Goal: Task Accomplishment & Management: Manage account settings

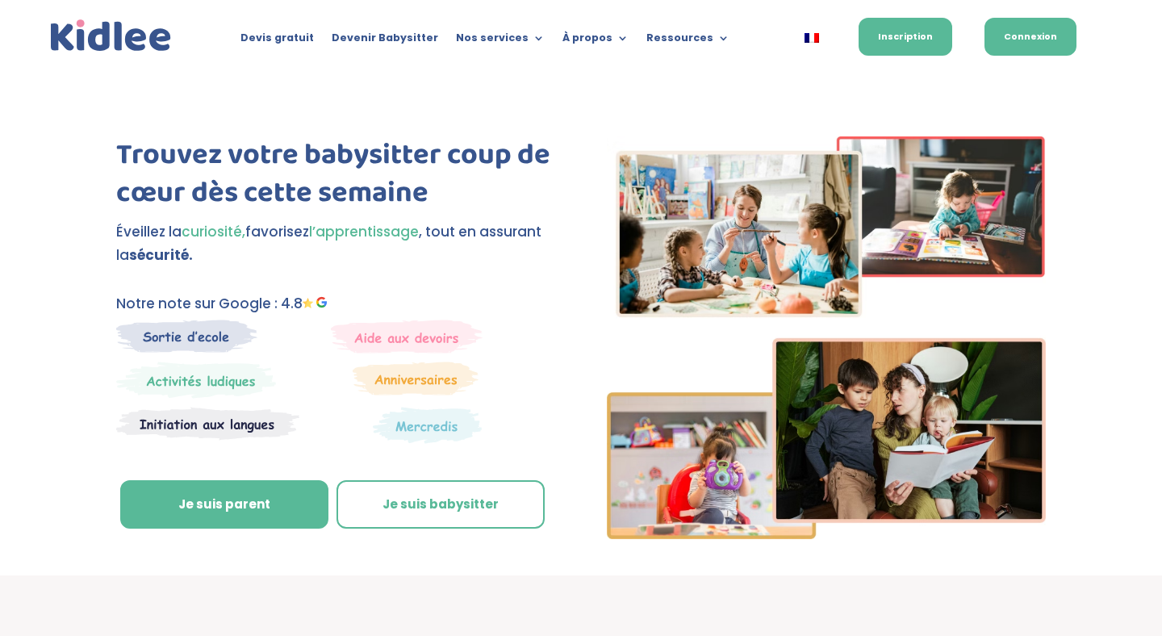
click at [1048, 38] on link "Connexion" at bounding box center [1031, 37] width 92 height 38
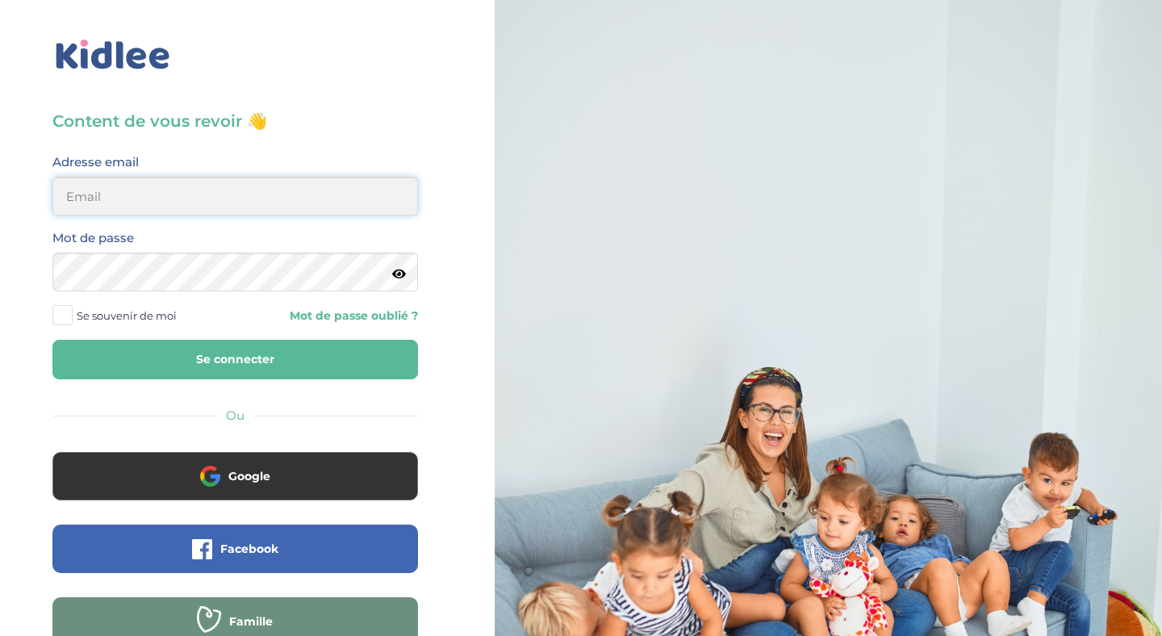
click at [119, 196] on input "email" at bounding box center [235, 196] width 366 height 39
type input "c.montgolfier@gmail.com"
click at [66, 312] on span at bounding box center [62, 315] width 20 height 20
click at [0, 0] on input "Se souvenir de moi" at bounding box center [0, 0] width 0 height 0
click at [236, 355] on button "Se connecter" at bounding box center [235, 360] width 366 height 40
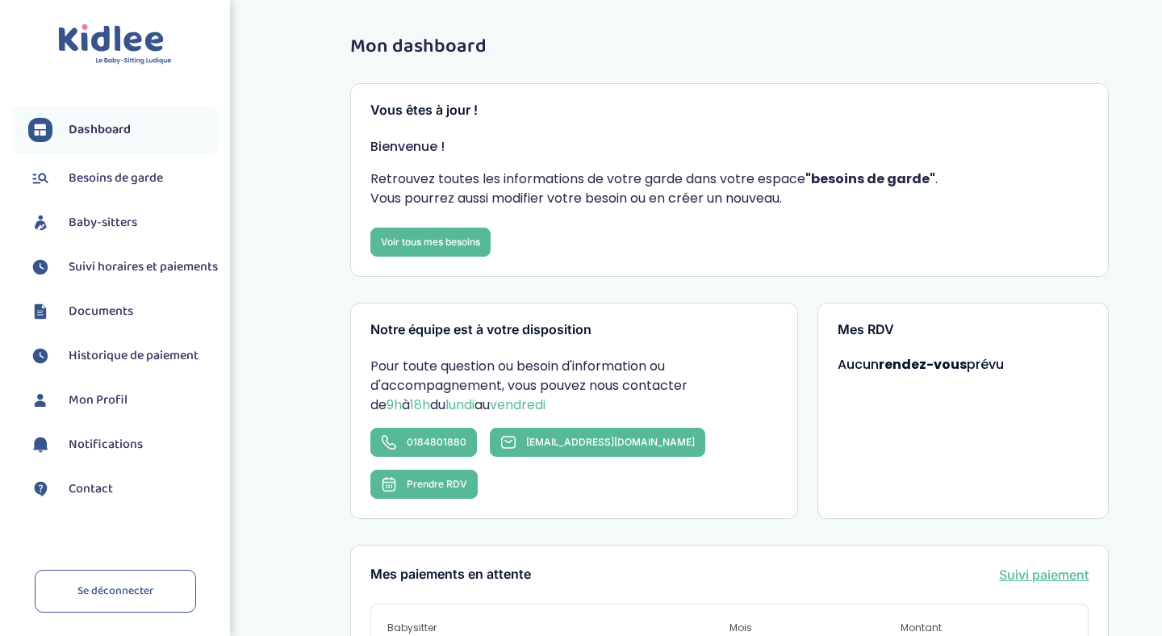
click at [104, 222] on span "Baby-sitters" at bounding box center [103, 222] width 69 height 19
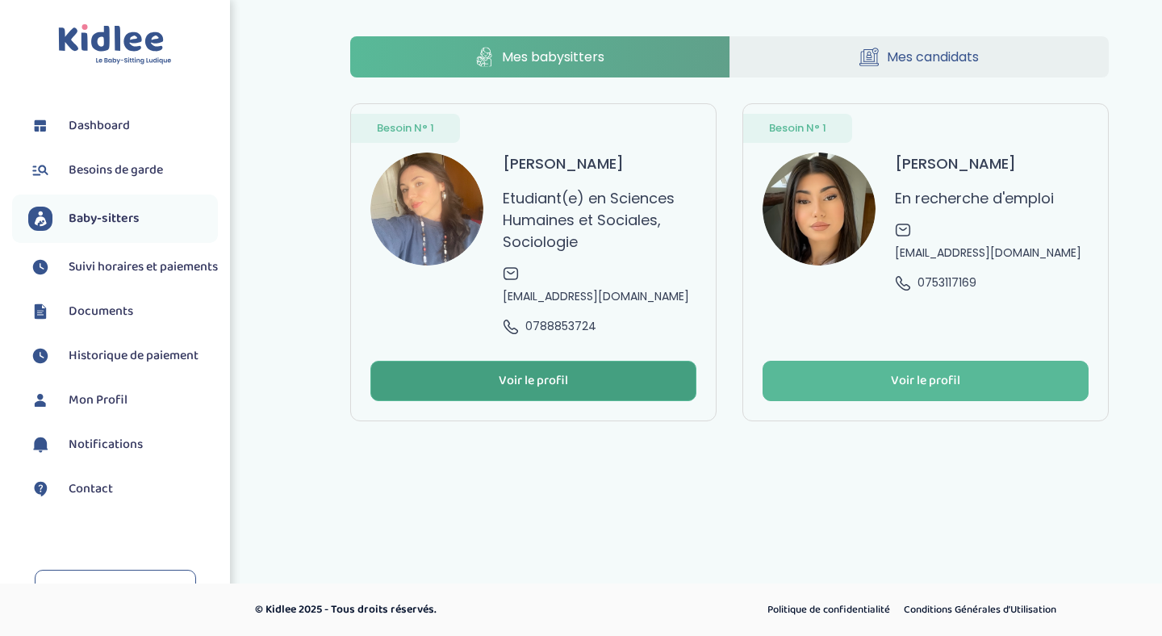
click at [570, 401] on button "Voir le profil" at bounding box center [533, 381] width 326 height 40
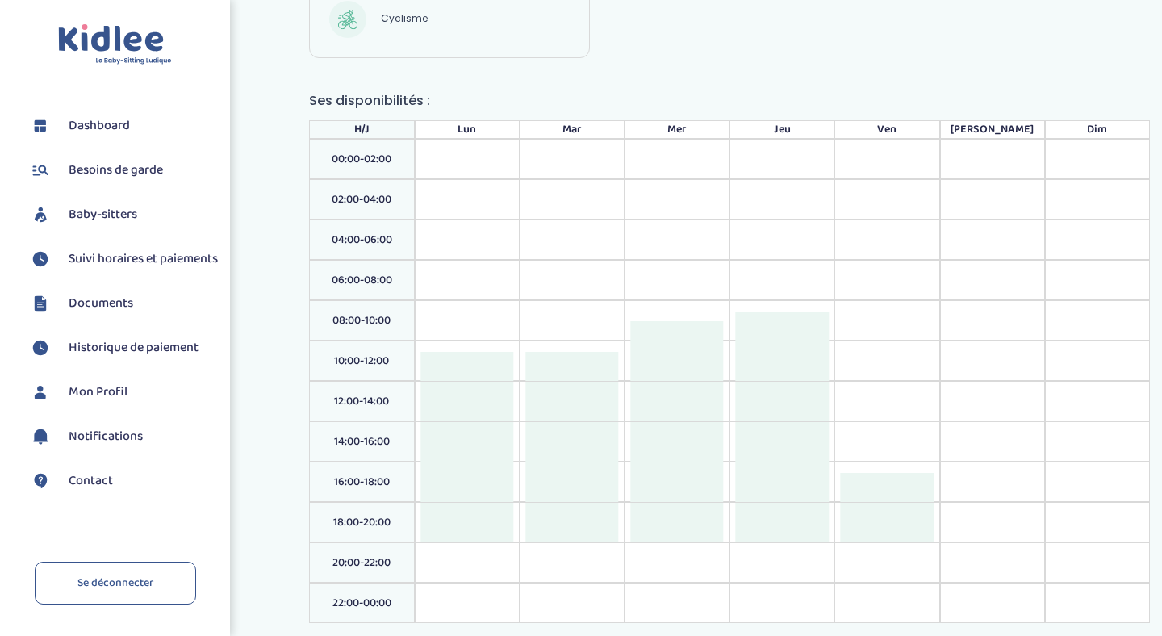
scroll to position [1196, 0]
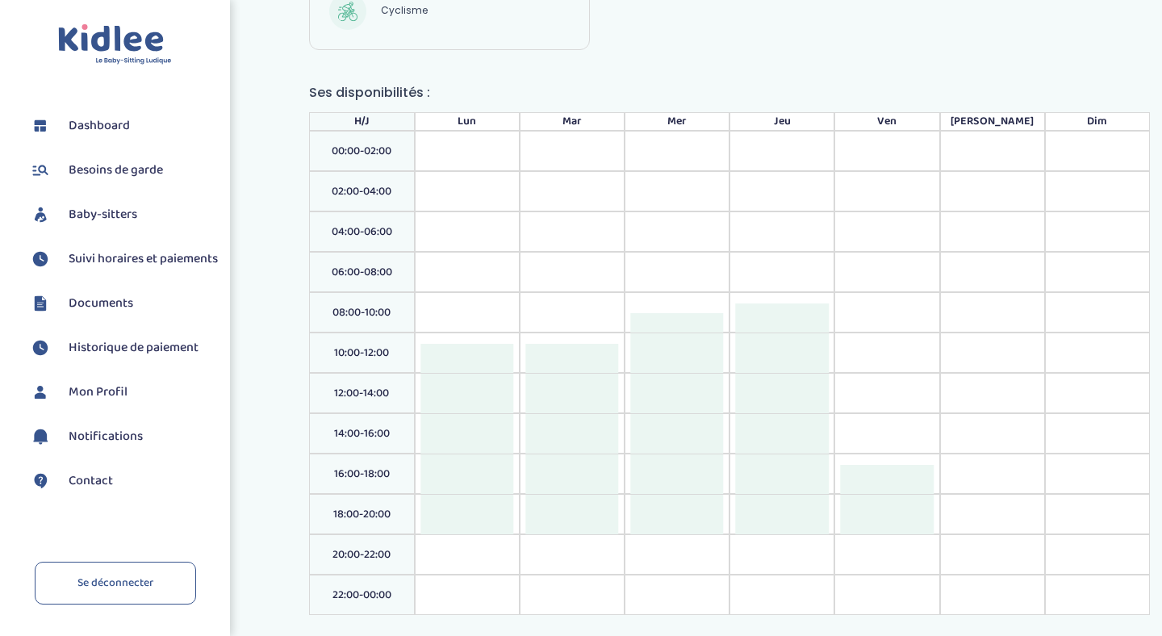
click at [97, 269] on span "Suivi horaires et paiements" at bounding box center [143, 258] width 149 height 19
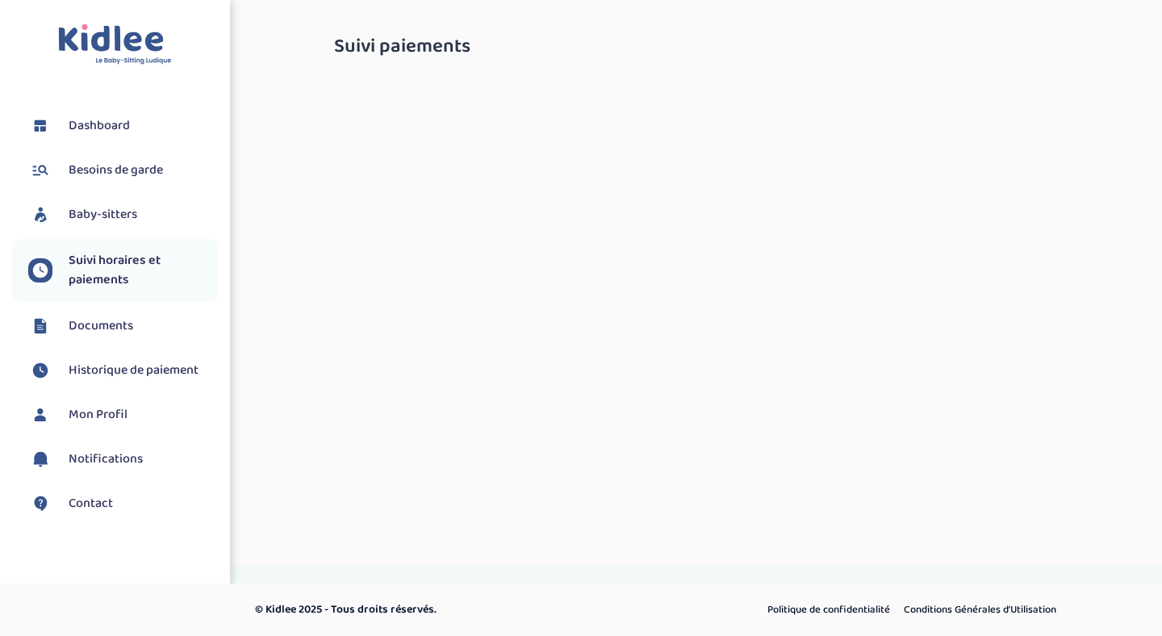
select select "octobre 2025"
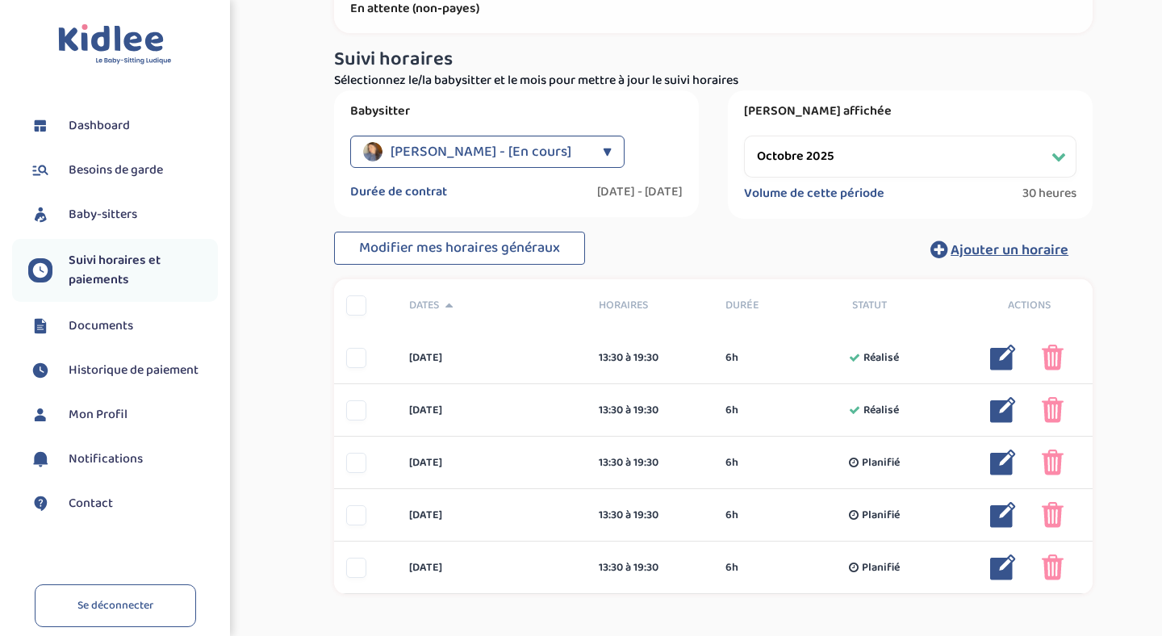
scroll to position [120, 0]
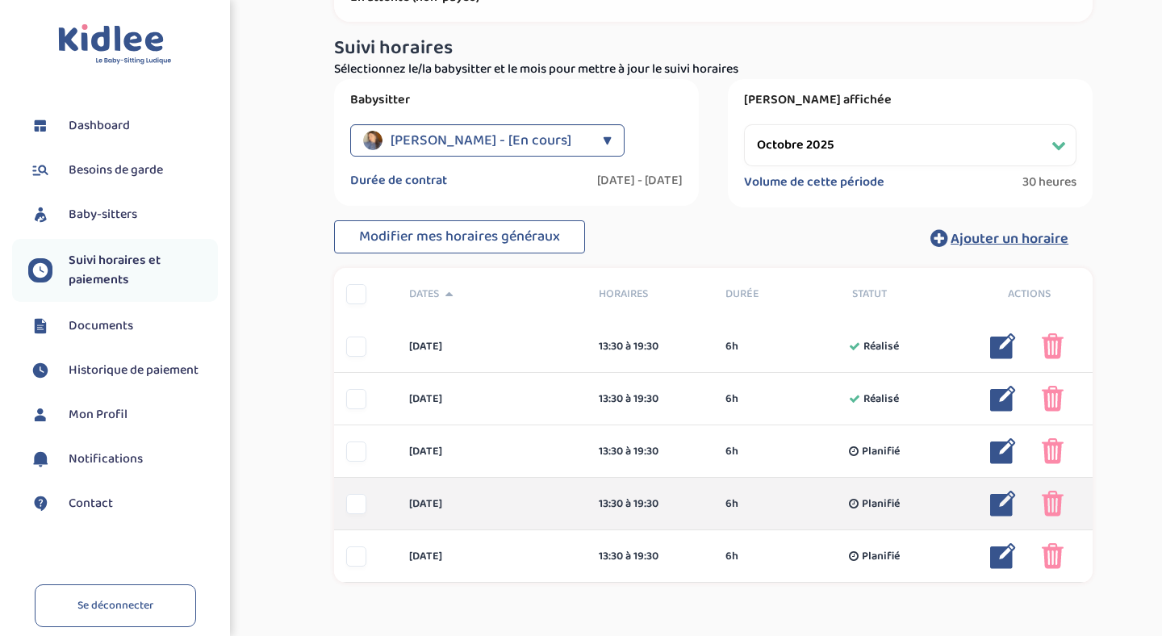
click at [1050, 500] on img at bounding box center [1053, 504] width 22 height 26
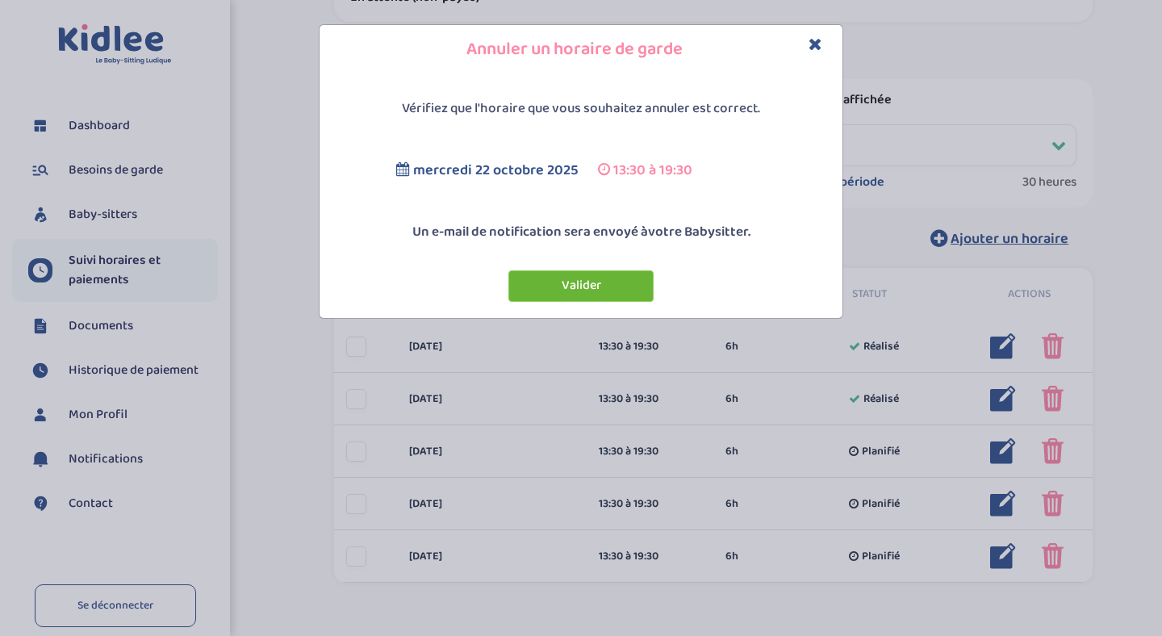
click at [578, 283] on button "Valider" at bounding box center [581, 285] width 145 height 31
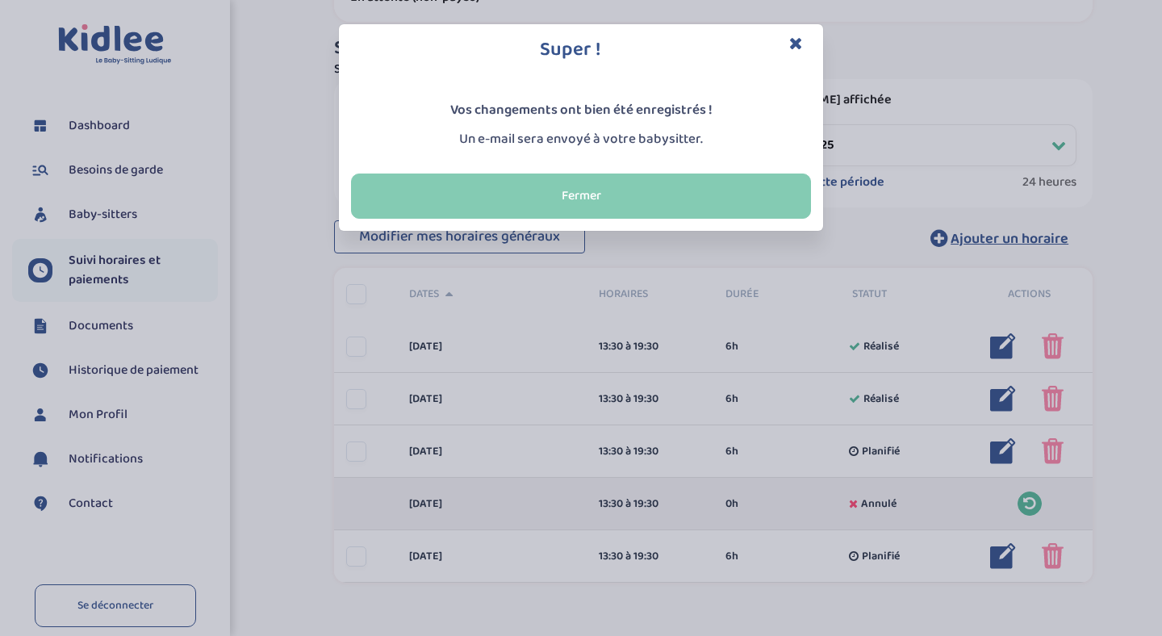
click at [668, 195] on button "Fermer" at bounding box center [581, 196] width 460 height 45
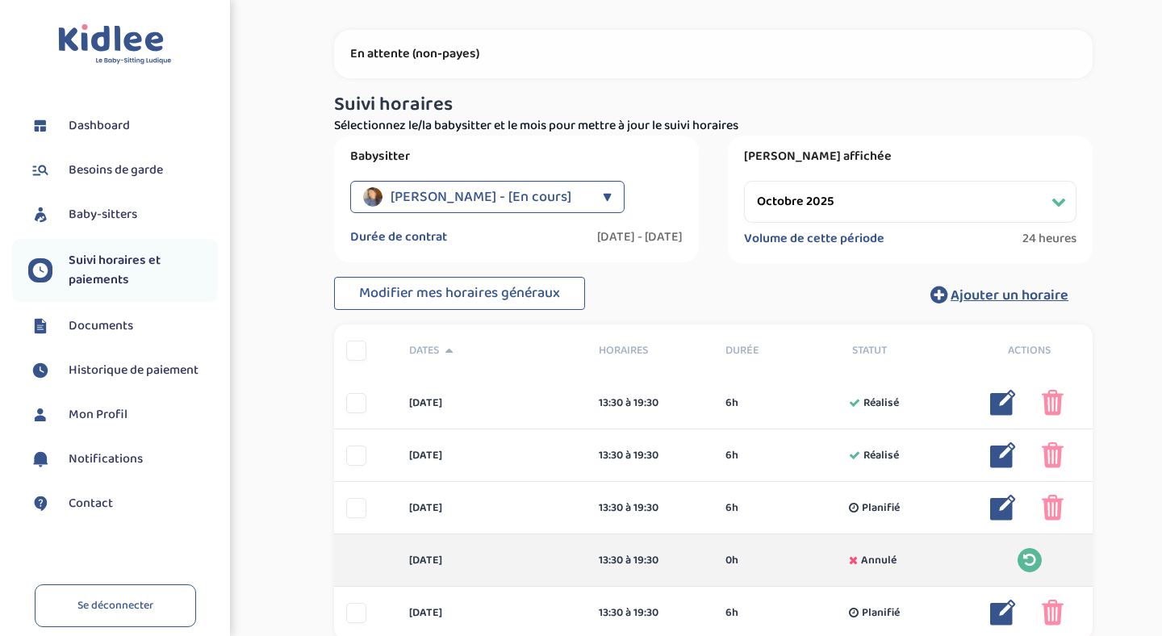
scroll to position [0, 0]
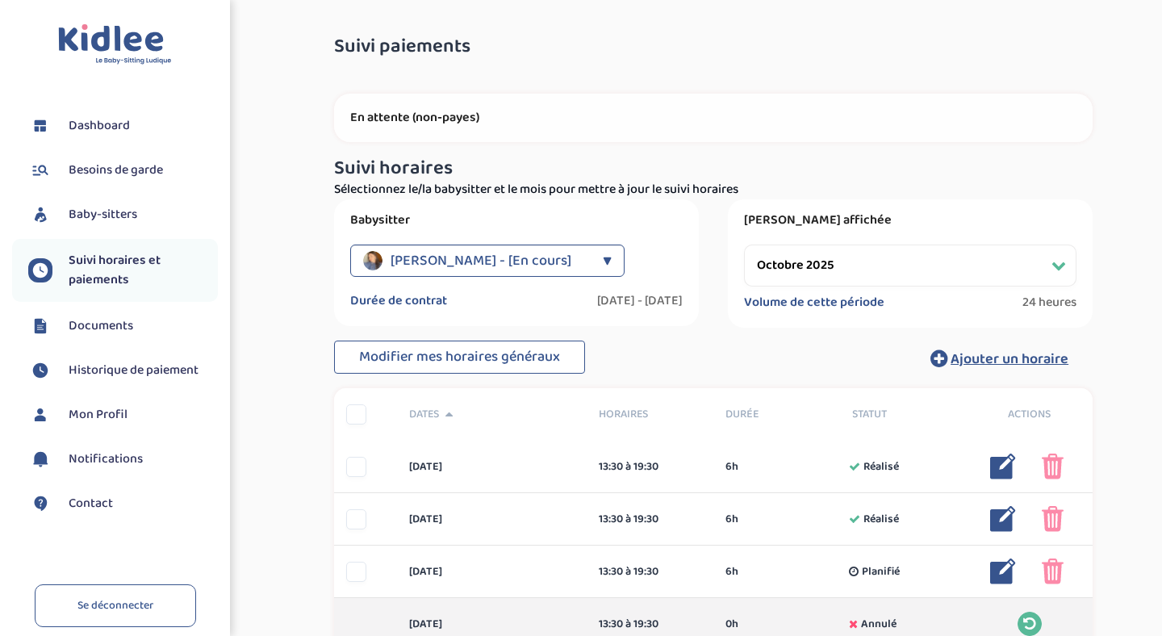
click at [417, 120] on p "En attente (non-payes)" at bounding box center [713, 118] width 726 height 16
click at [88, 325] on span "Documents" at bounding box center [101, 325] width 65 height 19
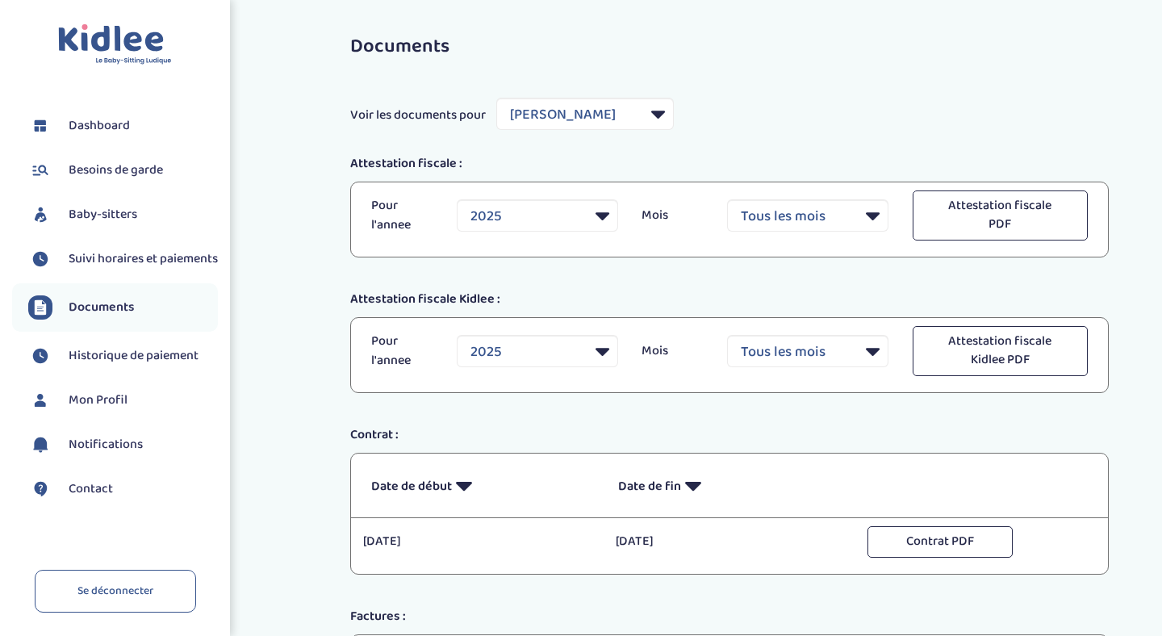
select select "36948"
select select "2025"
click at [653, 111] on select "Filtrer par Baby-sitter [PERSON_NAME] [PERSON_NAME]" at bounding box center [585, 114] width 178 height 32
select select "41800"
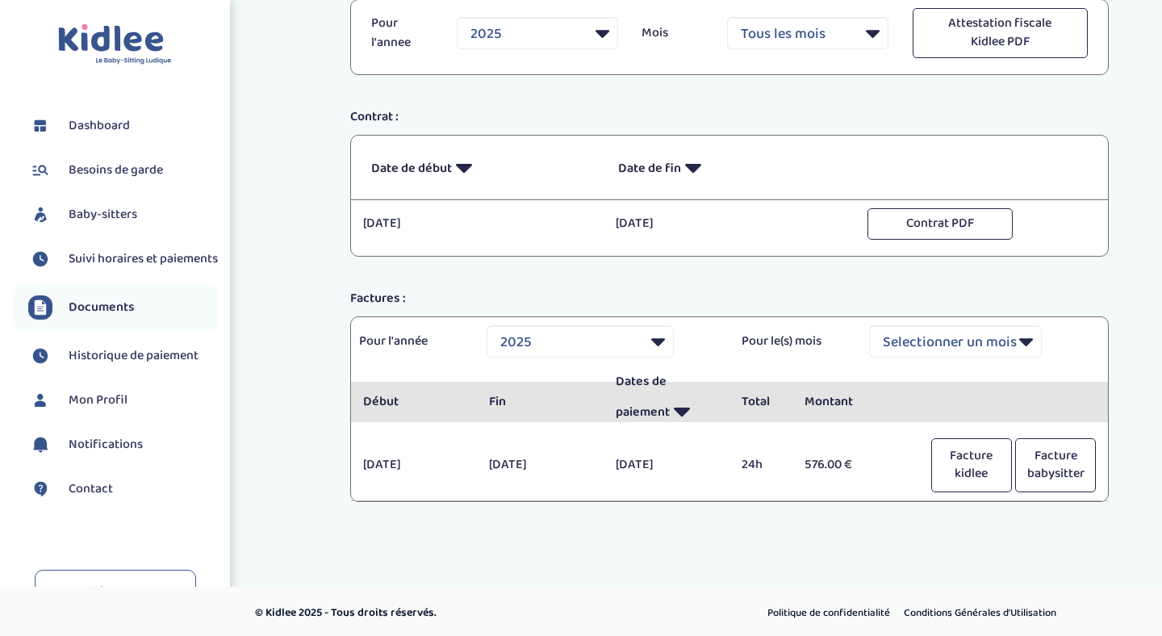
scroll to position [321, 0]
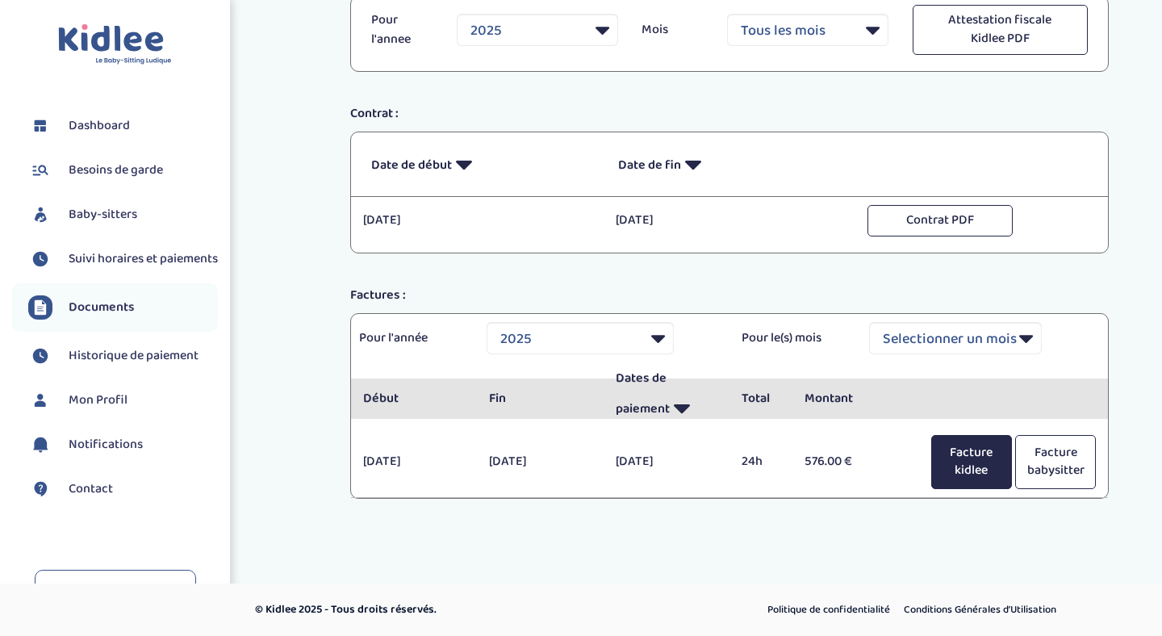
click at [980, 463] on button "Facture kidlee" at bounding box center [971, 462] width 81 height 55
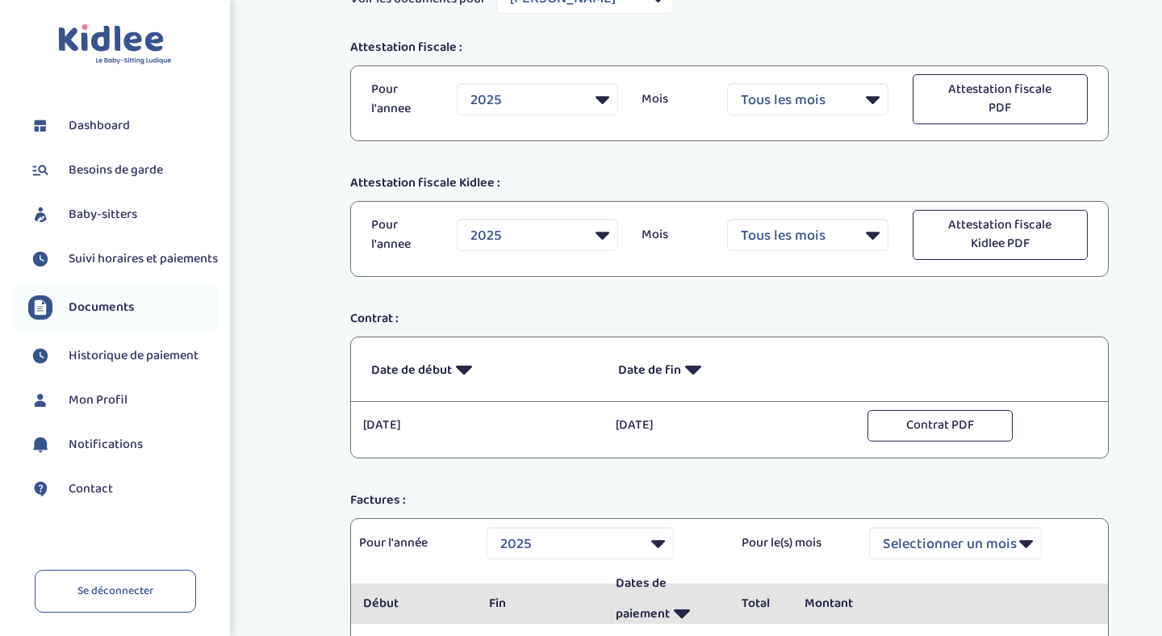
scroll to position [0, 0]
